Goal: Use online tool/utility: Utilize a website feature to perform a specific function

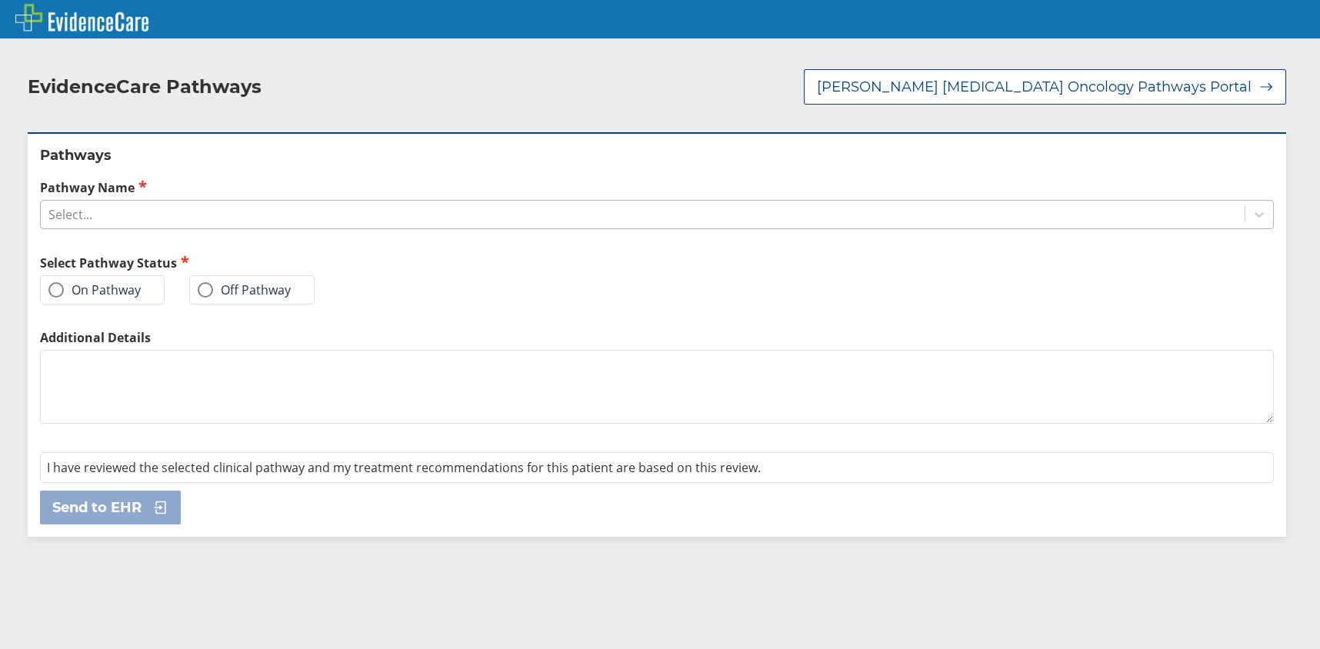
click at [428, 202] on div "Select..." at bounding box center [643, 215] width 1204 height 26
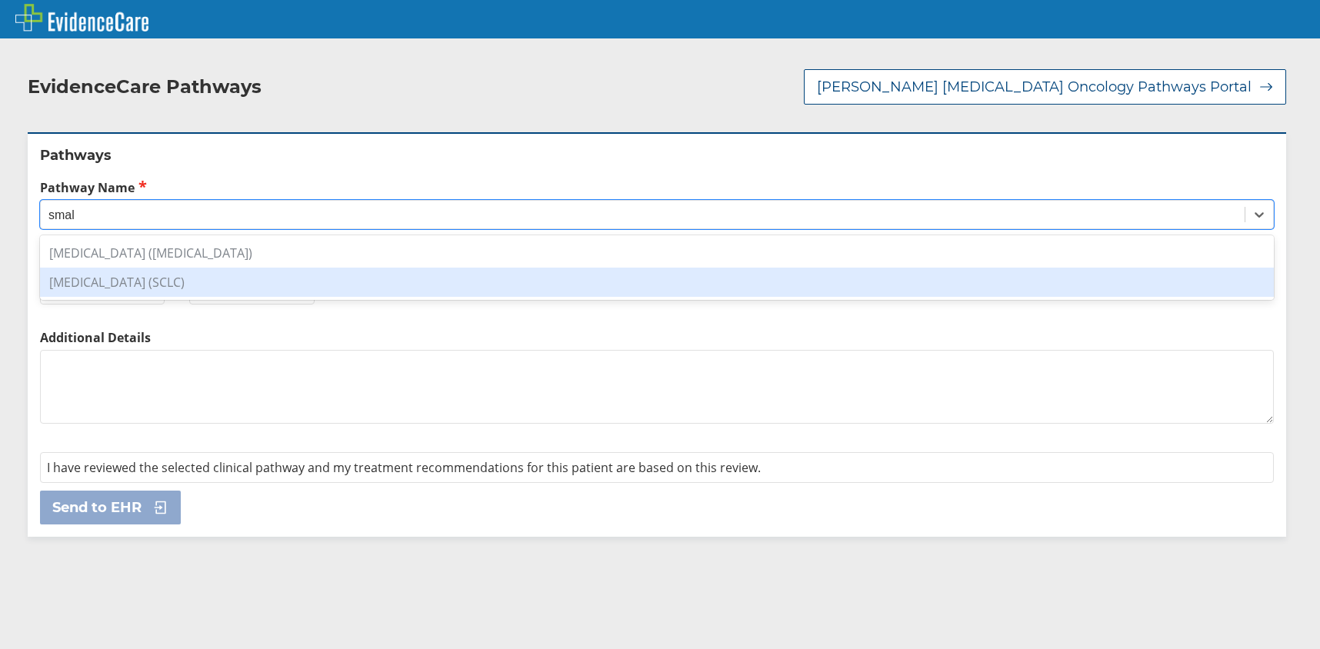
click at [410, 268] on div "[MEDICAL_DATA] (SCLC)" at bounding box center [657, 282] width 1234 height 29
type input "smal"
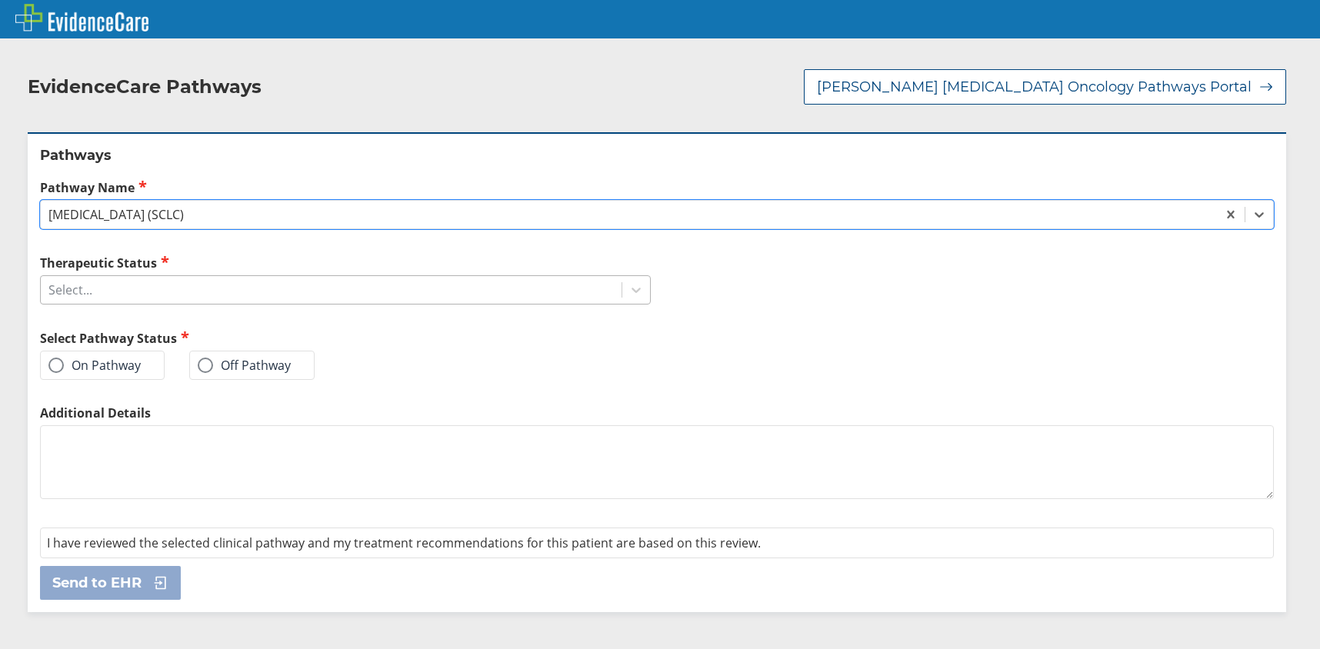
click at [249, 278] on div "Select..." at bounding box center [331, 290] width 581 height 26
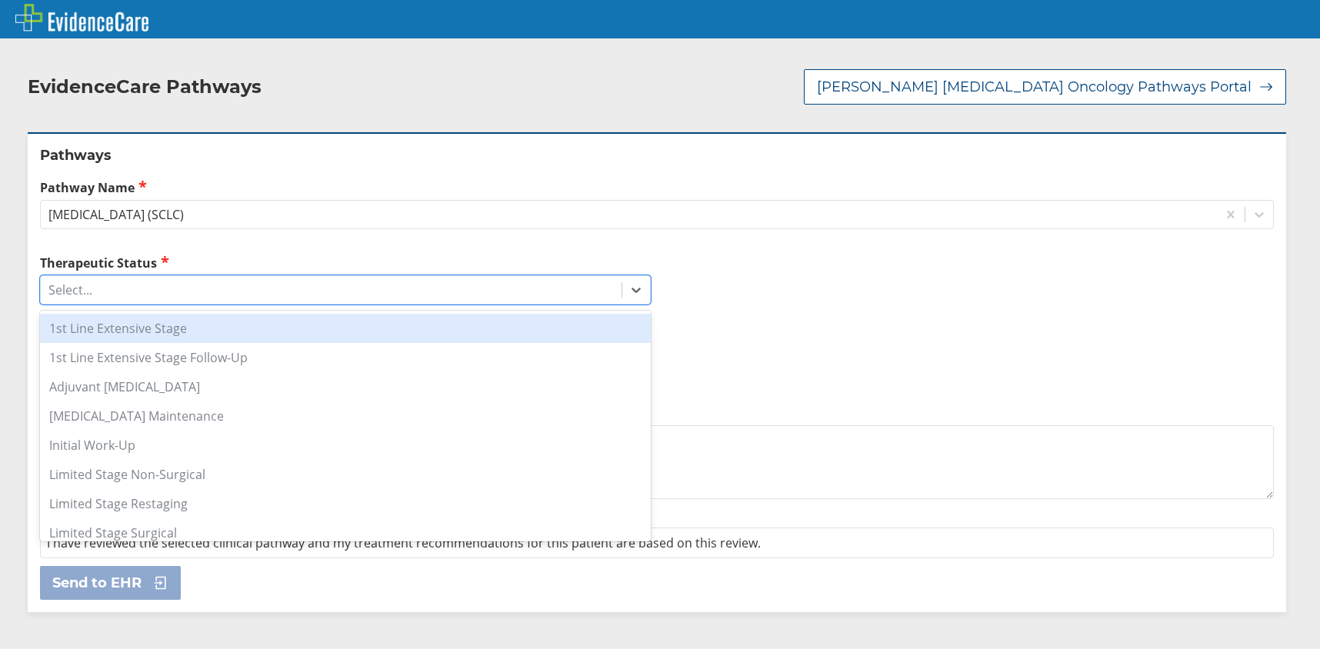
click at [245, 314] on div "1st Line Extensive Stage" at bounding box center [345, 328] width 611 height 29
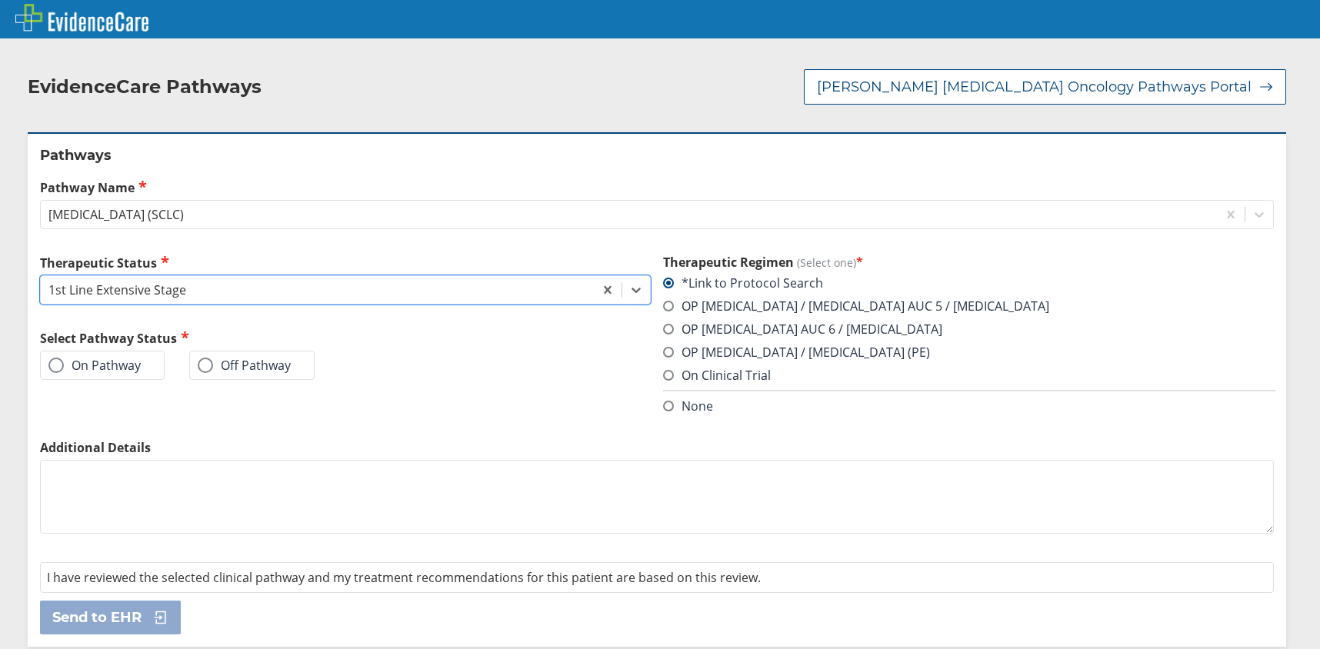
drag, startPoint x: 662, startPoint y: 288, endPoint x: 654, endPoint y: 289, distance: 7.7
click at [663, 301] on span at bounding box center [668, 306] width 11 height 11
click at [0, 0] on input "OP [MEDICAL_DATA] / [MEDICAL_DATA] AUC 5 / [MEDICAL_DATA]" at bounding box center [0, 0] width 0 height 0
click at [56, 358] on span at bounding box center [55, 365] width 15 height 15
click at [0, 0] on input "On Pathway" at bounding box center [0, 0] width 0 height 0
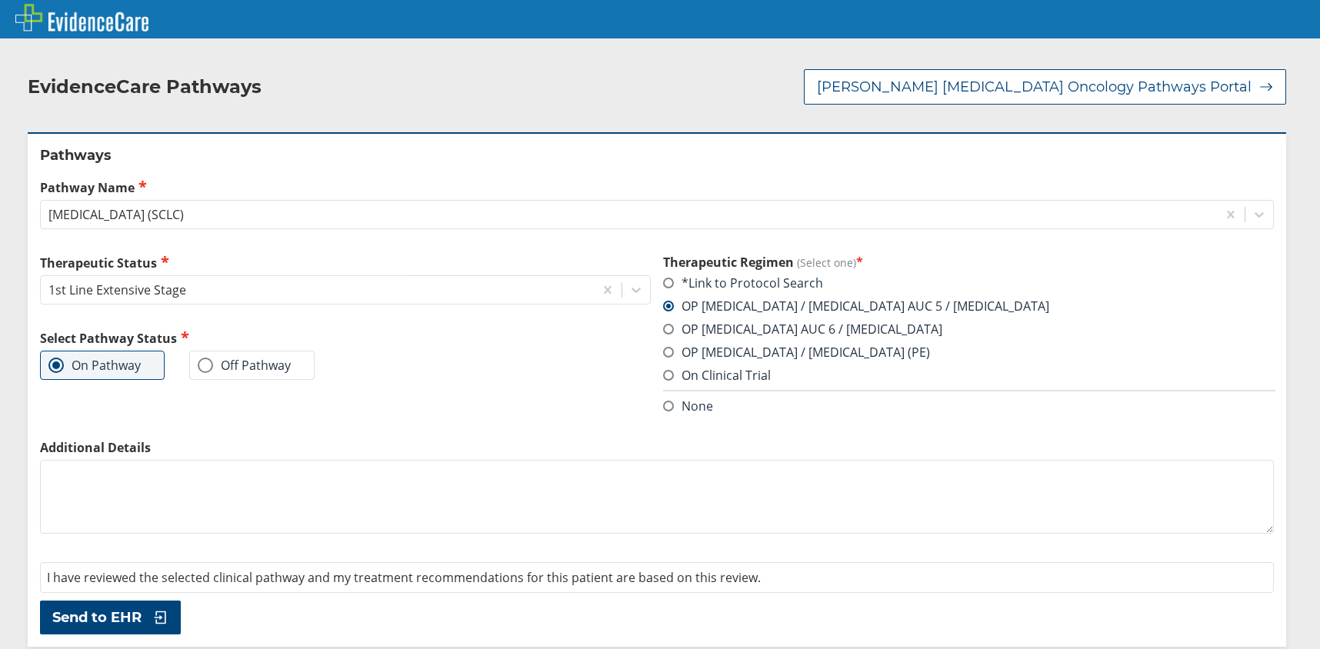
click at [115, 609] on span "Send to EHR" at bounding box center [96, 618] width 89 height 18
